Goal: Task Accomplishment & Management: Use online tool/utility

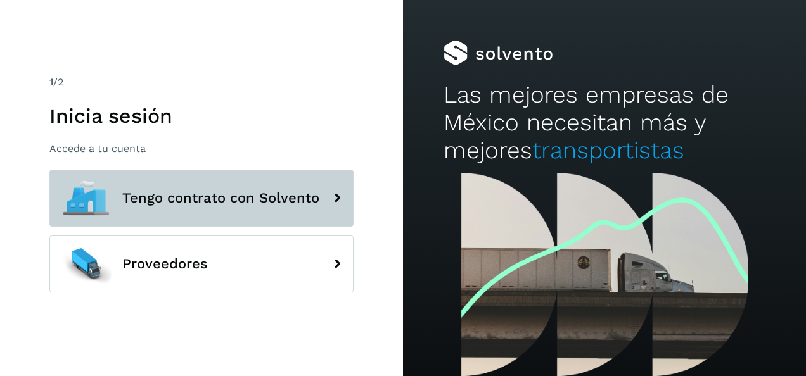
click at [250, 194] on span "Tengo contrato con Solvento" at bounding box center [220, 198] width 197 height 15
